Goal: Complete application form

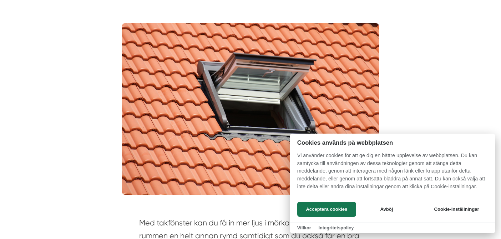
scroll to position [210, 0]
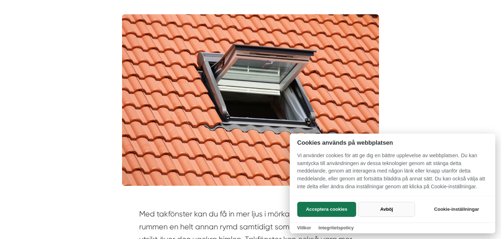
click at [390, 211] on button "Avböj" at bounding box center [386, 208] width 57 height 15
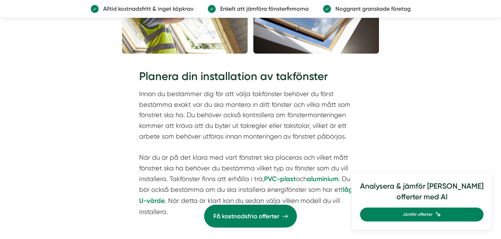
scroll to position [632, 0]
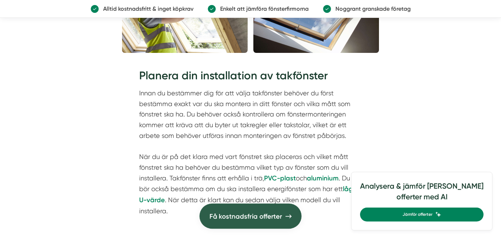
click at [253, 221] on link "Få kostnadsfria offerter" at bounding box center [250, 215] width 102 height 25
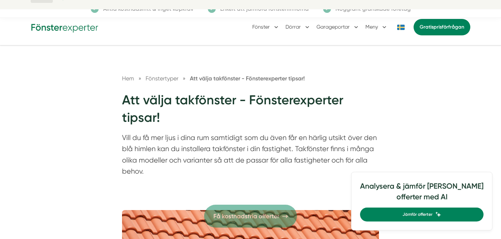
scroll to position [0, 0]
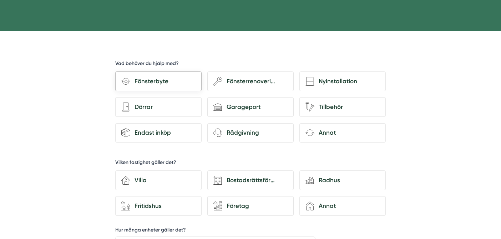
scroll to position [185, 0]
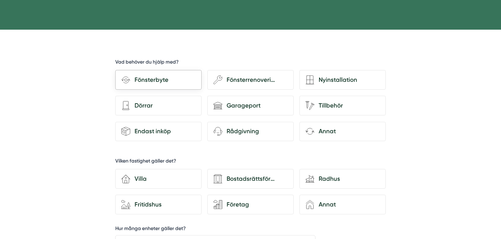
click at [151, 78] on div "Fönsterbyte" at bounding box center [162, 80] width 65 height 10
click at [0, 0] on input "Fönsterbyte" at bounding box center [0, 0] width 0 height 0
click at [142, 179] on div "Villa" at bounding box center [162, 179] width 65 height 10
click at [0, 0] on input "house-3 Villa" at bounding box center [0, 0] width 0 height 0
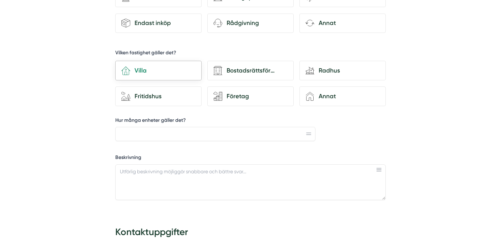
scroll to position [294, 0]
click at [157, 172] on textarea "Beskrivning" at bounding box center [250, 182] width 270 height 36
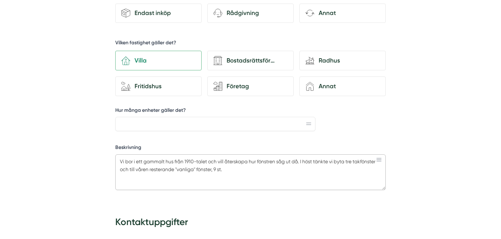
scroll to position [305, 0]
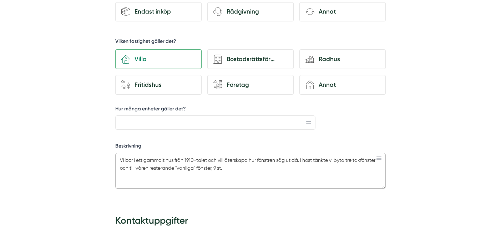
type textarea "Vi bor i ett gammalt hus från 1910-talet och vill återskapa hur fönstren såg ut…"
click at [307, 122] on icon at bounding box center [308, 122] width 5 height 2
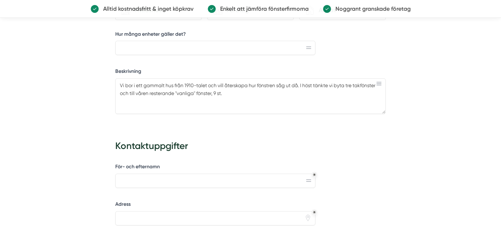
scroll to position [379, 0]
click at [200, 182] on input "För- och efternamn" at bounding box center [215, 181] width 200 height 14
type input "k"
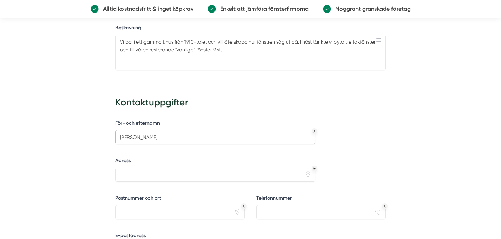
scroll to position [428, 0]
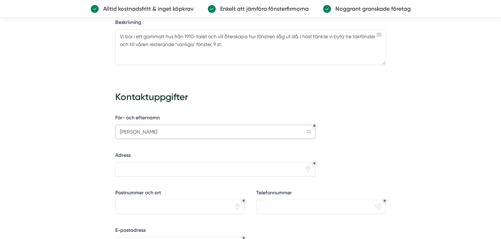
type input "Karin Holmberg"
click at [167, 170] on input "Adress" at bounding box center [215, 169] width 200 height 14
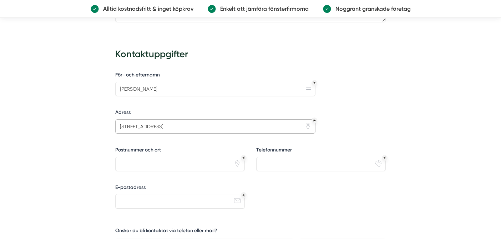
scroll to position [472, 0]
type input "Hjortgatan 16"
click at [160, 164] on input "Postnummer och ort" at bounding box center [179, 163] width 129 height 14
type input "21616 Limhamn"
click at [287, 164] on input "Telefonnummer" at bounding box center [320, 163] width 129 height 14
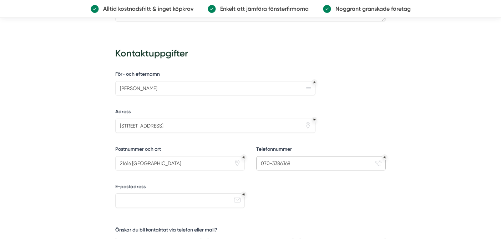
type input "070-3386368"
click at [180, 202] on input "E-postadress" at bounding box center [179, 200] width 129 height 14
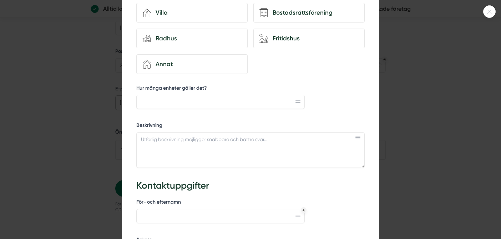
scroll to position [182, 0]
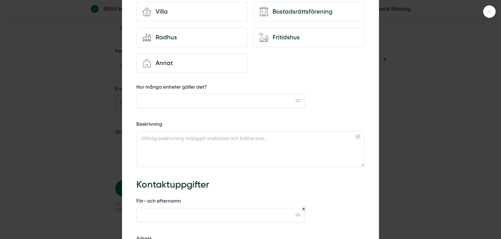
type input "karin.m.holmberg@skola.malmo.se"
click at [443, 144] on div at bounding box center [250, 119] width 501 height 239
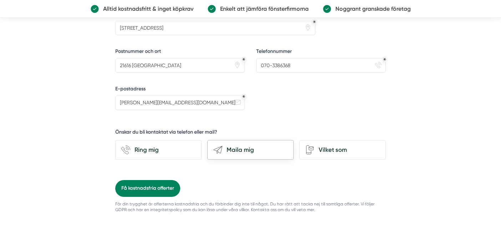
click at [245, 150] on div "Maila mig" at bounding box center [254, 150] width 65 height 10
click at [0, 0] on input "send-email Maila mig" at bounding box center [0, 0] width 0 height 0
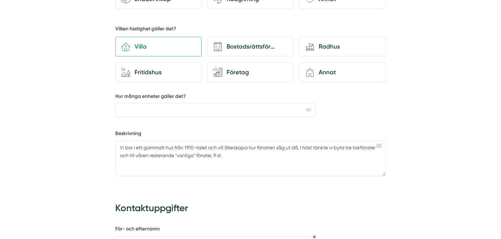
scroll to position [318, 0]
click at [164, 109] on input "Hur många enheter gäller det?" at bounding box center [215, 109] width 200 height 14
type input "E"
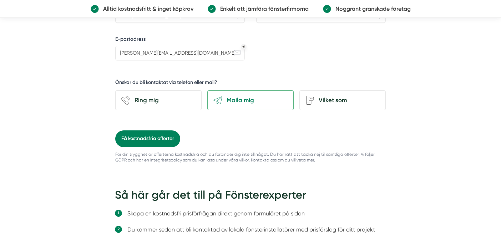
scroll to position [619, 0]
type input "12 fönster, se nedan beskrivning."
click at [164, 137] on button "Få kostnadsfria offerter" at bounding box center [147, 139] width 65 height 16
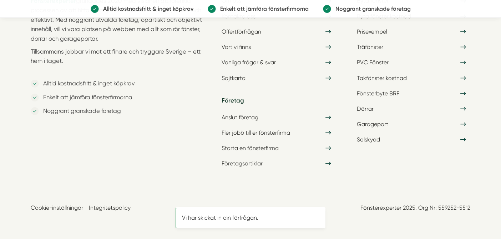
scroll to position [0, 0]
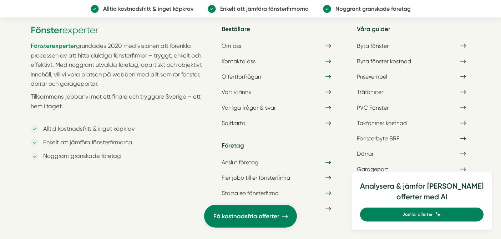
scroll to position [453, 0]
